Goal: Task Accomplishment & Management: Complete application form

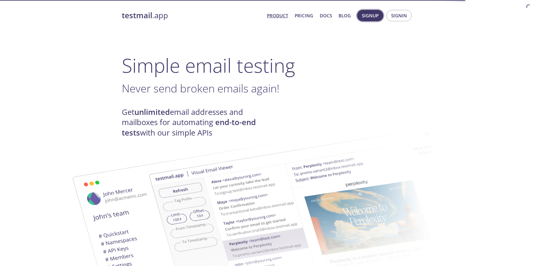
click at [367, 21] on button "Signup" at bounding box center [370, 15] width 26 height 11
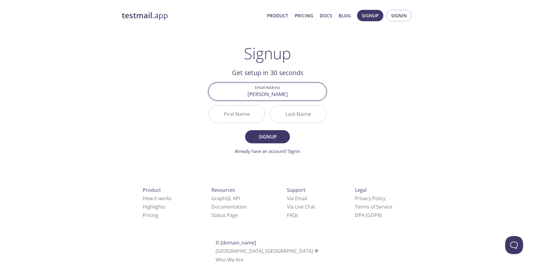
type input "[PERSON_NAME][EMAIL_ADDRESS][DOMAIN_NAME]"
click at [250, 116] on input "First Name" at bounding box center [237, 113] width 56 height 17
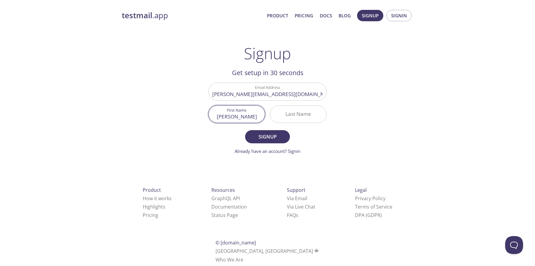
type input "[PERSON_NAME]"
click at [282, 117] on input "Last Name" at bounding box center [298, 113] width 56 height 17
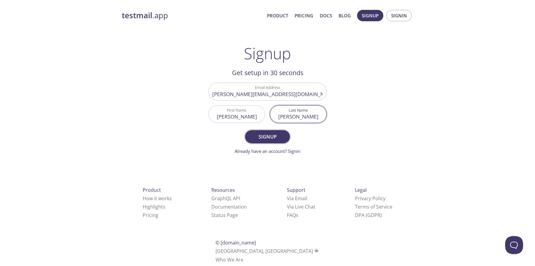
type input "[PERSON_NAME]"
click at [265, 136] on span "Signup" at bounding box center [268, 136] width 32 height 8
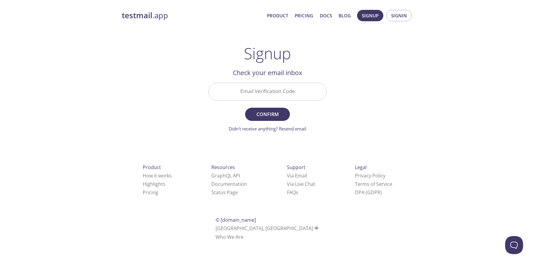
click at [303, 95] on input "Email Verification Code" at bounding box center [268, 91] width 118 height 17
paste input "65BXXSB"
type input "65BXXSB"
click at [272, 114] on span "Confirm" at bounding box center [268, 114] width 32 height 8
